Goal: Task Accomplishment & Management: Use online tool/utility

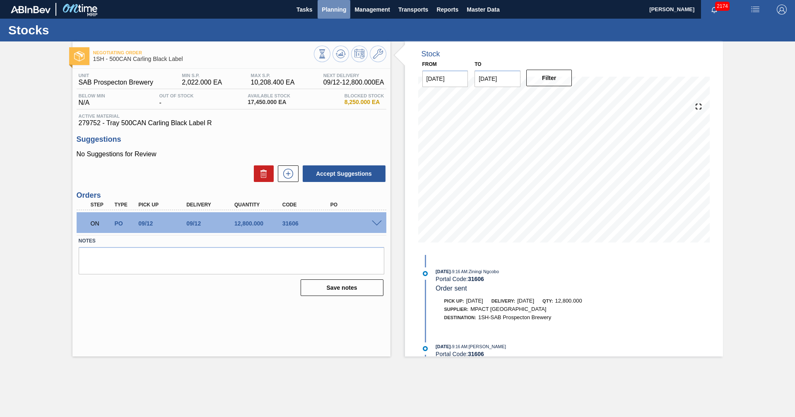
click at [333, 7] on span "Planning" at bounding box center [334, 10] width 24 height 10
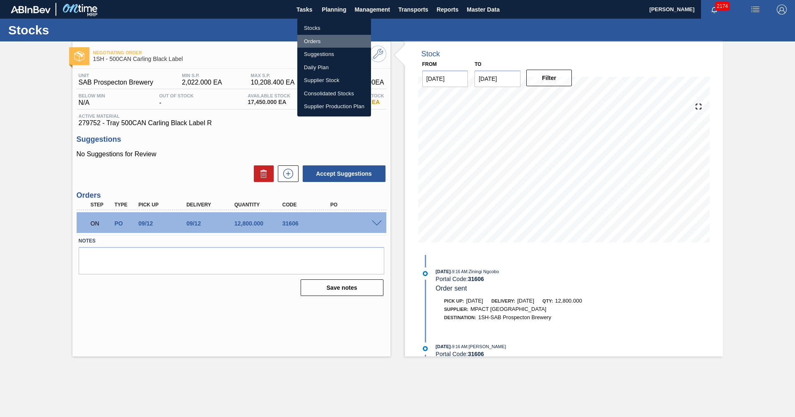
click at [318, 41] on li "Orders" at bounding box center [334, 41] width 74 height 13
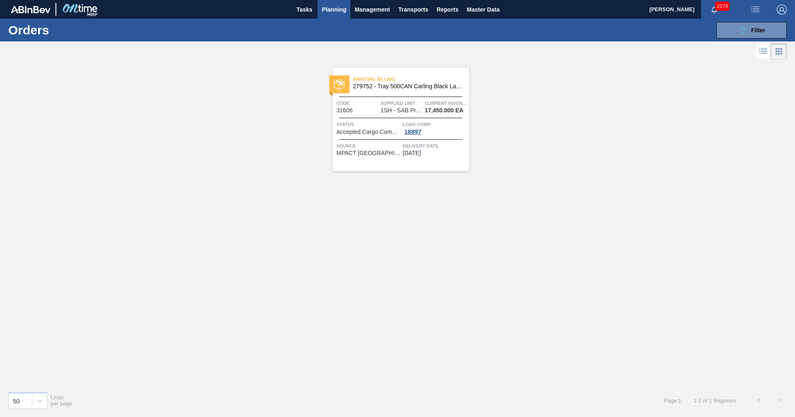
drag, startPoint x: 756, startPoint y: 32, endPoint x: 737, endPoint y: 72, distance: 44.3
click at [755, 31] on span "Filter" at bounding box center [758, 30] width 14 height 7
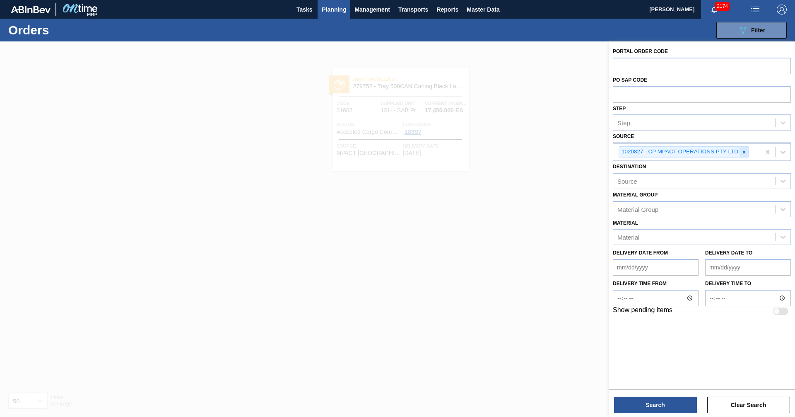
click at [745, 152] on icon at bounding box center [744, 151] width 3 height 3
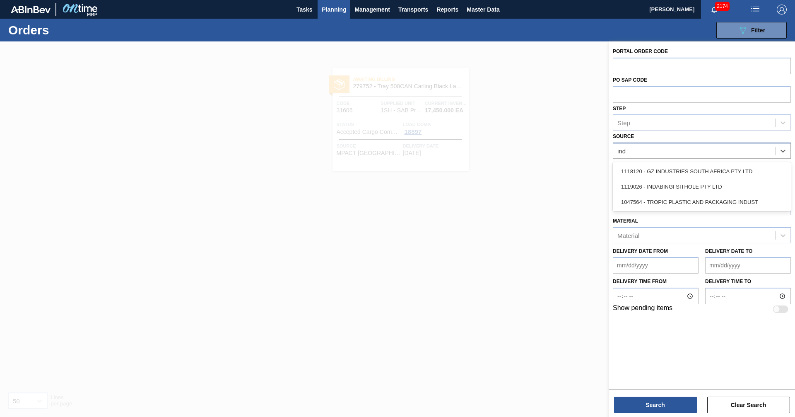
type input "inda"
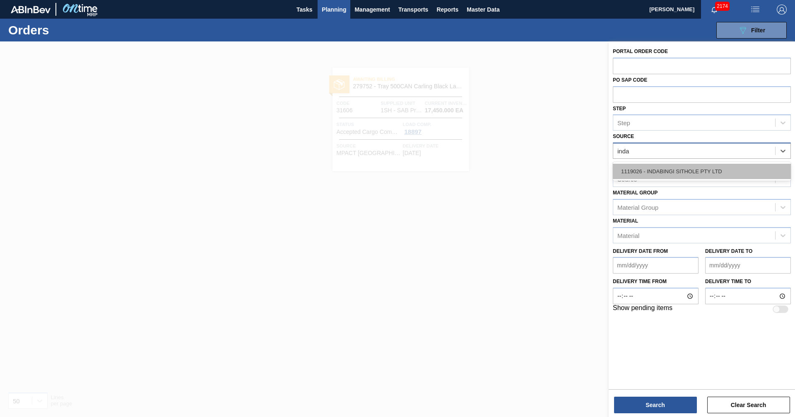
click at [687, 174] on div "1119026 - INDABINGI SITHOLE PTY LTD" at bounding box center [702, 171] width 178 height 15
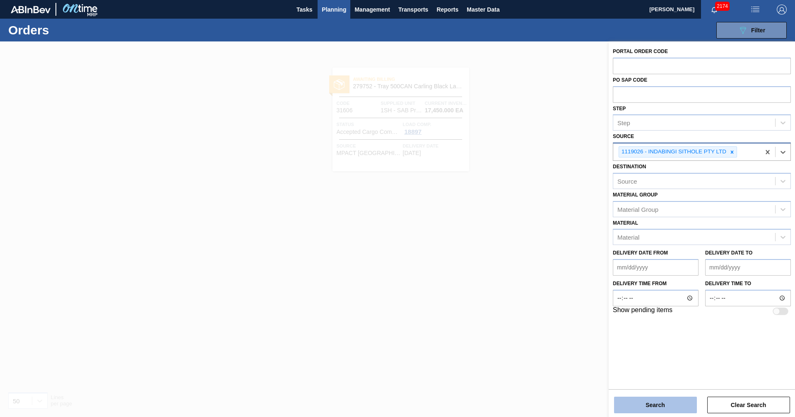
click at [662, 406] on button "Search" at bounding box center [655, 404] width 83 height 17
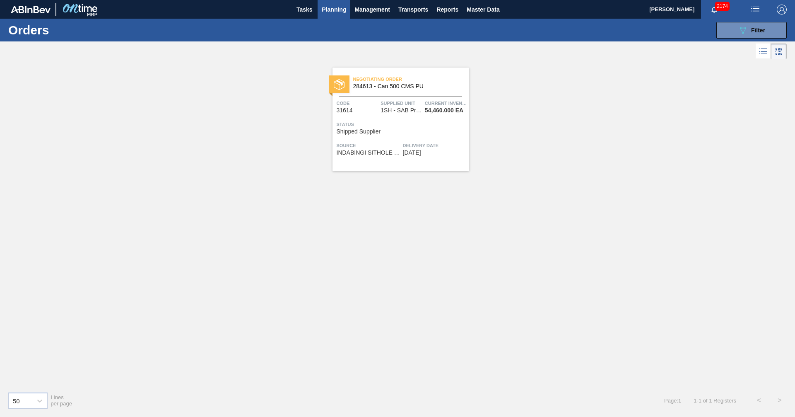
click at [379, 128] on span "Shipped Supplier" at bounding box center [359, 131] width 44 height 6
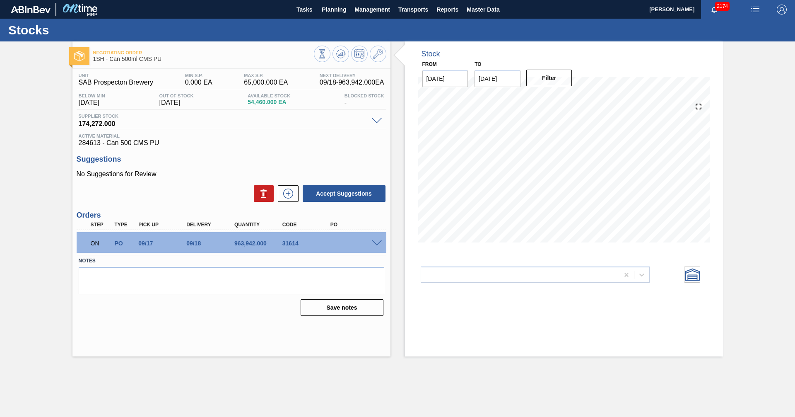
click at [451, 314] on div "Stock From [DATE] to [DATE] Filter External Warehouse doubleChart" at bounding box center [564, 198] width 318 height 315
click at [340, 162] on h3 "Suggestions" at bounding box center [232, 159] width 310 height 9
click at [288, 138] on span "Active Material" at bounding box center [232, 135] width 306 height 5
click at [224, 156] on h3 "Suggestions" at bounding box center [232, 159] width 310 height 9
click at [450, 316] on div "Stock From [DATE] to [DATE] Filter 09/11 Stock Projection 54,460 SAP Planning 0…" at bounding box center [564, 198] width 318 height 315
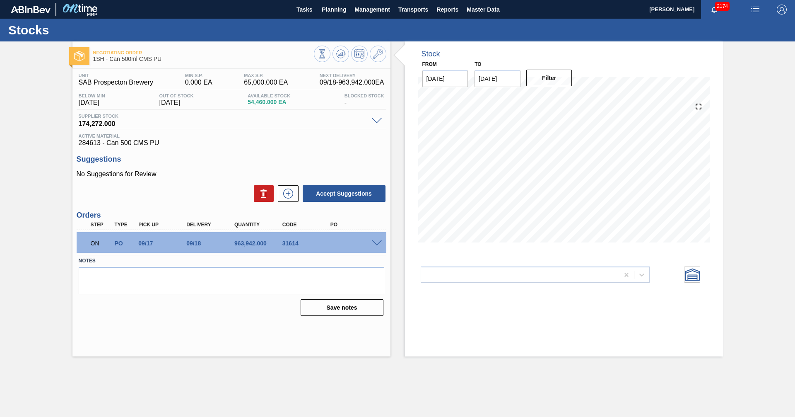
click at [206, 171] on p "No Suggestions for Review" at bounding box center [232, 173] width 310 height 7
